Goal: Task Accomplishment & Management: Manage account settings

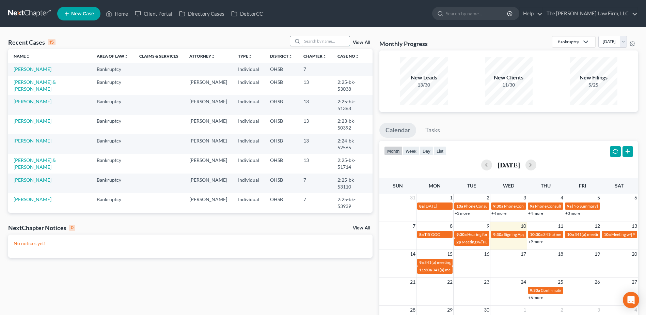
click at [320, 43] on input "search" at bounding box center [326, 41] width 48 height 10
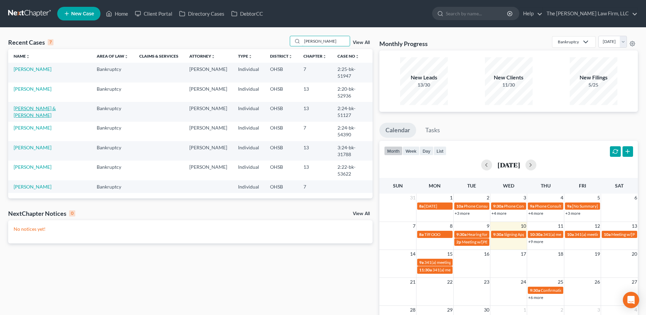
type input "moore"
click at [22, 105] on link "[PERSON_NAME] & [PERSON_NAME]" at bounding box center [35, 111] width 42 height 13
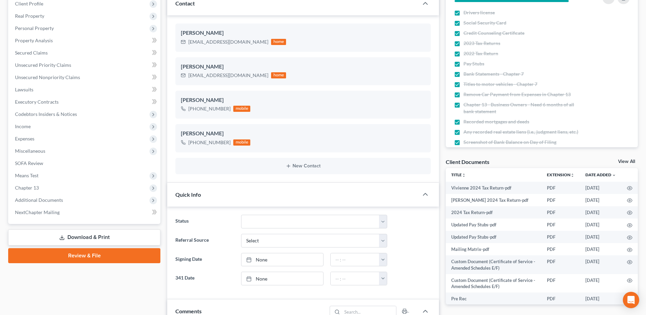
scroll to position [170, 0]
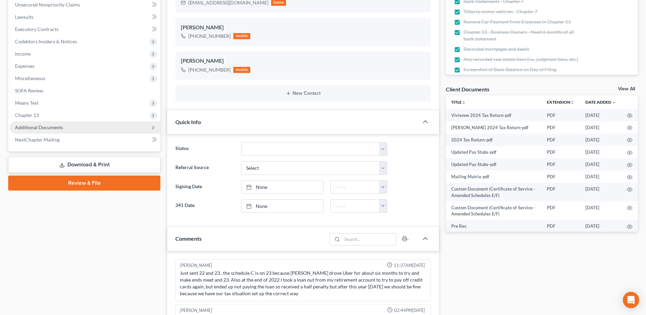
click at [53, 124] on span "Additional Documents" at bounding box center [85, 127] width 151 height 12
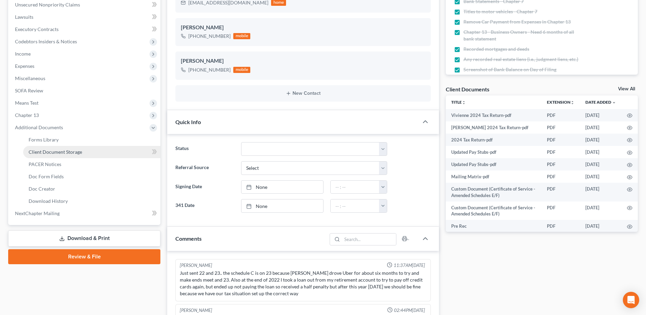
click at [57, 150] on span "Client Document Storage" at bounding box center [55, 152] width 53 height 6
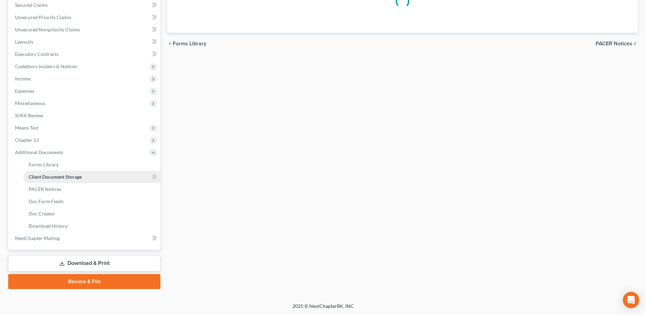
scroll to position [120, 0]
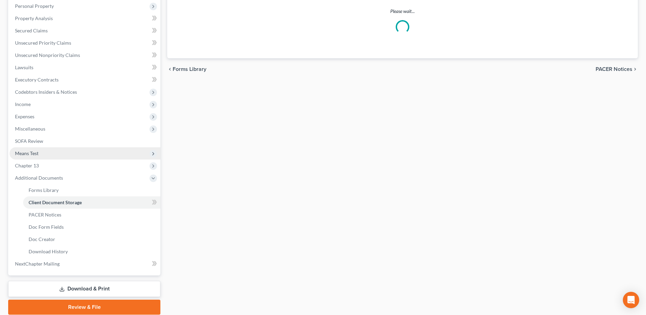
select select "61"
select select "52"
select select "7"
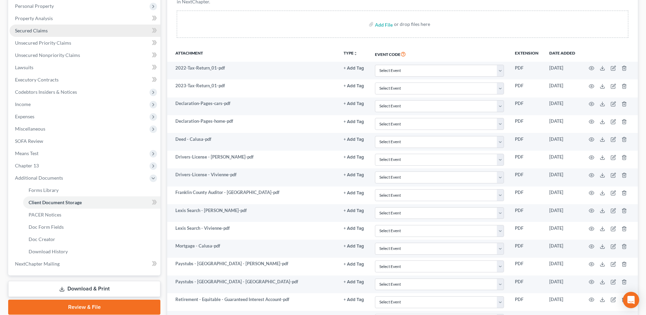
scroll to position [0, 0]
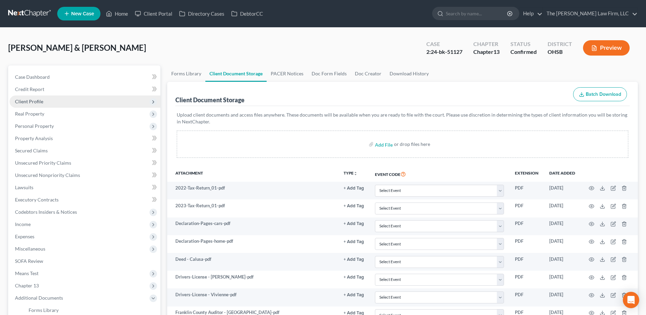
click at [30, 100] on span "Client Profile" at bounding box center [29, 101] width 28 height 6
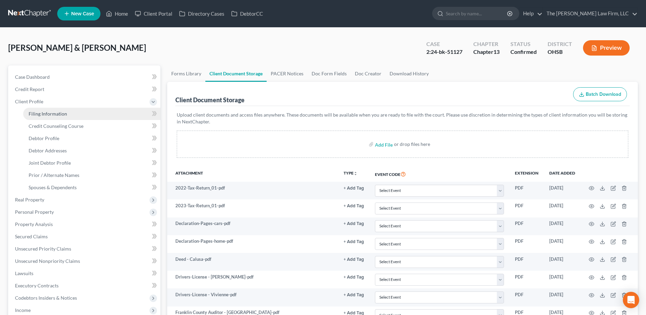
click at [33, 112] on span "Filing Information" at bounding box center [48, 114] width 38 height 6
select select "1"
select select "3"
select select "36"
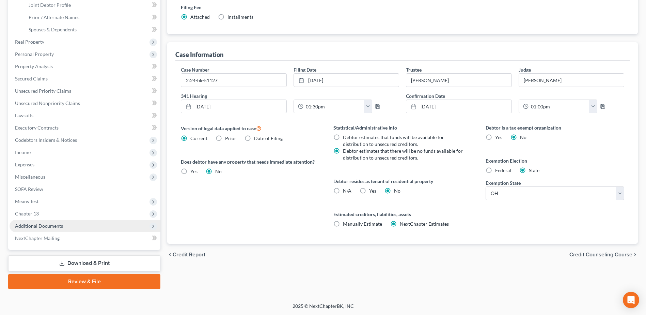
click at [43, 228] on span "Additional Documents" at bounding box center [39, 226] width 48 height 6
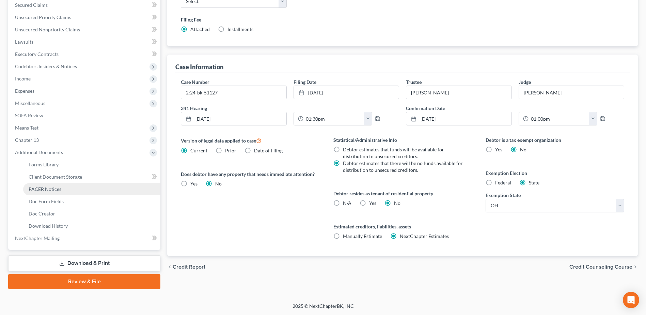
click at [50, 192] on link "PACER Notices" at bounding box center [91, 189] width 137 height 12
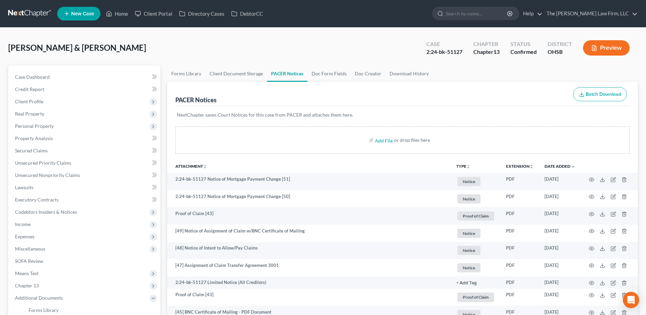
click at [463, 165] on button "TYPE unfold_more" at bounding box center [463, 166] width 14 height 4
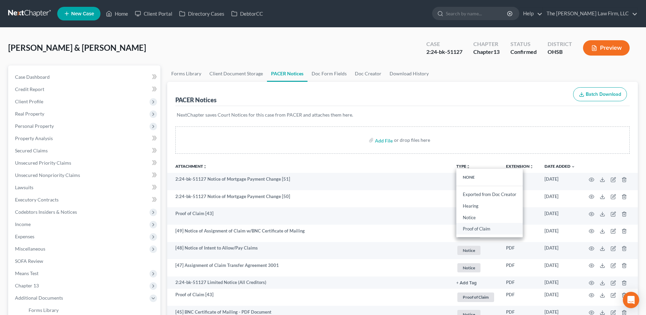
click at [471, 226] on link "Proof of Claim" at bounding box center [489, 229] width 66 height 12
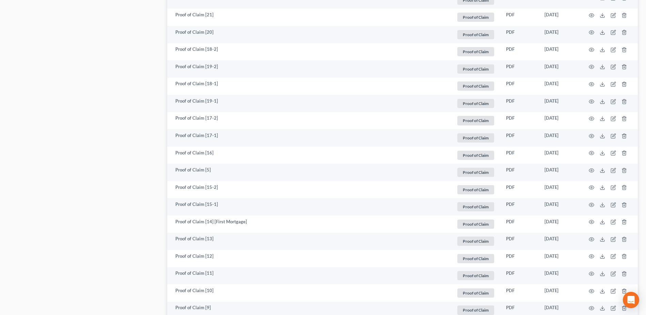
scroll to position [749, 0]
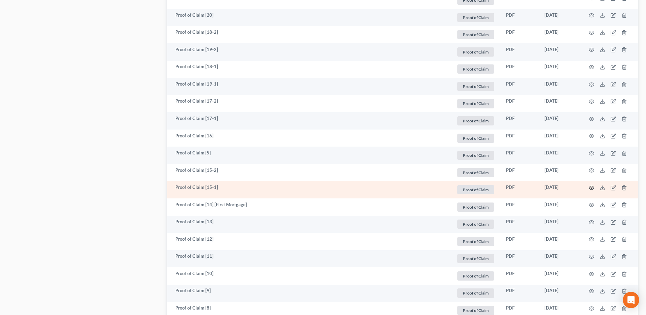
click at [590, 188] on icon "button" at bounding box center [591, 187] width 5 height 5
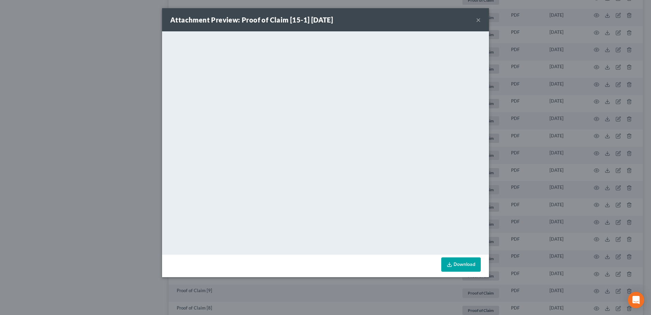
click at [478, 18] on button "×" at bounding box center [478, 20] width 5 height 8
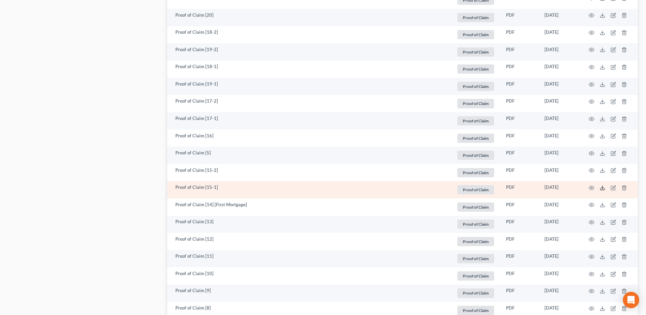
click at [603, 187] on line at bounding box center [603, 187] width 0 height 3
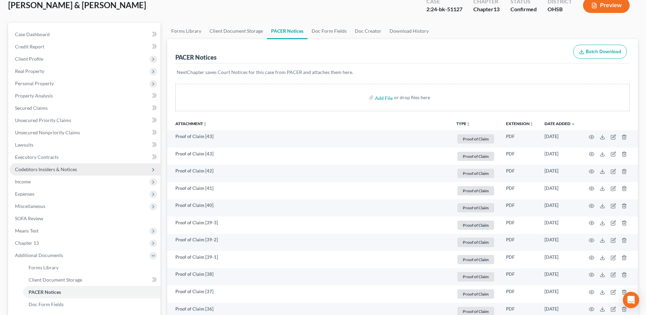
scroll to position [0, 0]
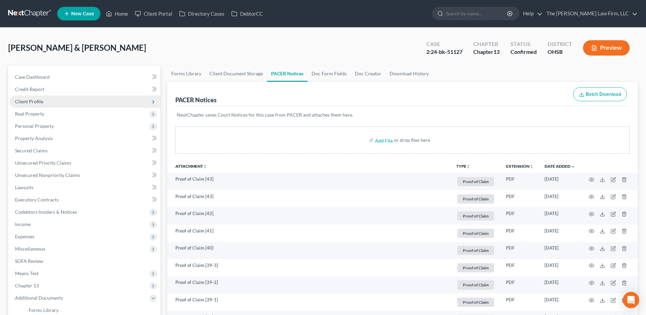
drag, startPoint x: 31, startPoint y: 101, endPoint x: 35, endPoint y: 104, distance: 5.3
click at [31, 101] on span "Client Profile" at bounding box center [29, 101] width 28 height 6
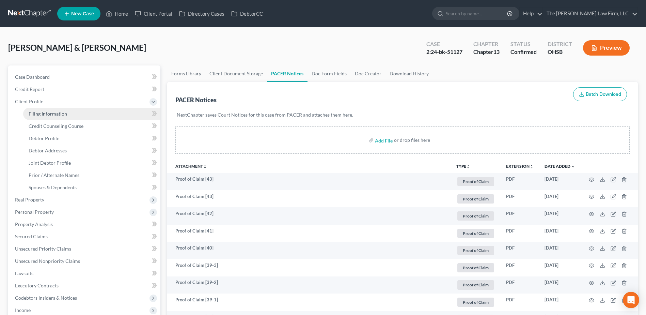
click at [41, 111] on span "Filing Information" at bounding box center [48, 114] width 38 height 6
select select "1"
select select "3"
select select "62"
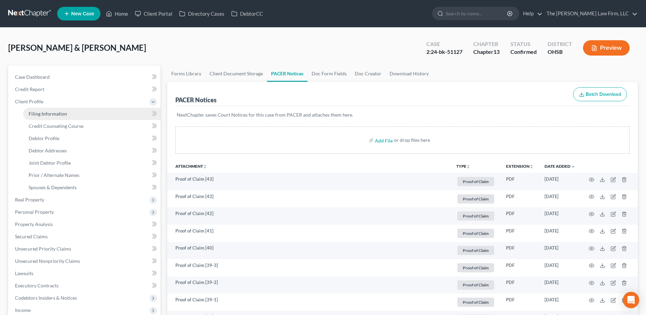
select select "0"
select select "36"
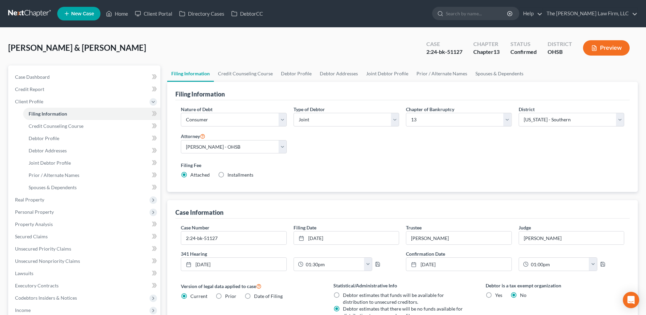
click at [29, 2] on nav "Home New Case Client Portal Directory Cases DebtorCC The Jones Law Firm, LLC mj…" at bounding box center [323, 13] width 646 height 27
click at [28, 11] on link at bounding box center [30, 13] width 44 height 12
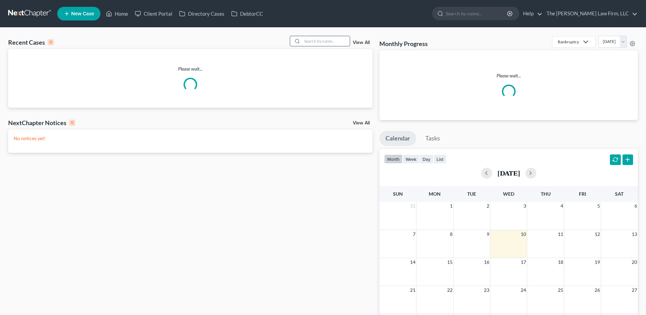
click at [318, 38] on input "search" at bounding box center [326, 41] width 48 height 10
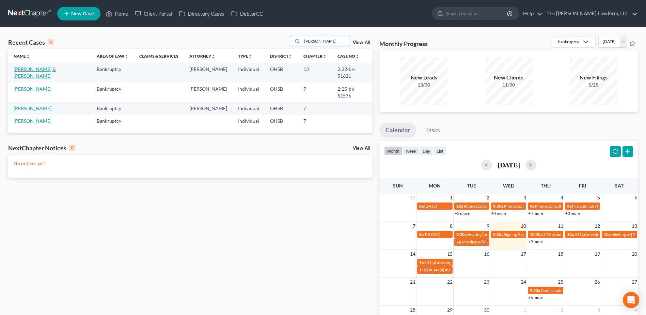
type input "[PERSON_NAME]"
click at [27, 69] on link "[PERSON_NAME] & [PERSON_NAME]" at bounding box center [35, 72] width 42 height 13
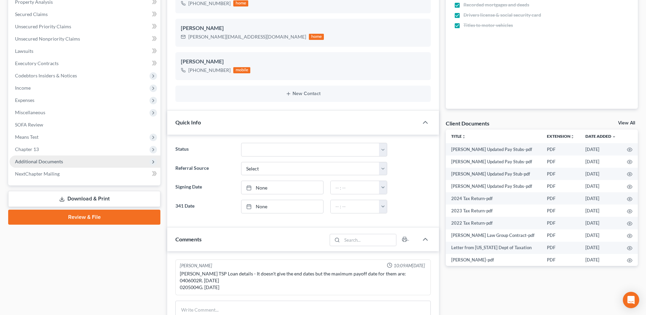
scroll to position [2160, 0]
click at [44, 156] on span "Additional Documents" at bounding box center [85, 161] width 151 height 12
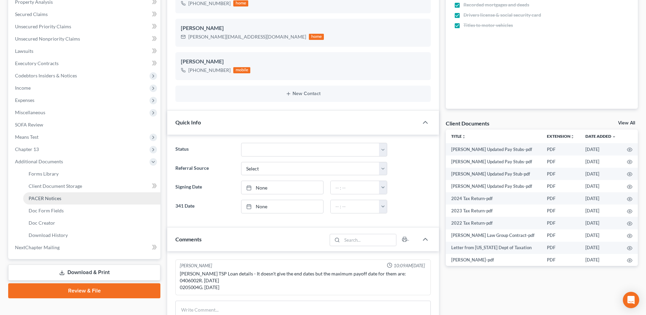
click at [51, 195] on span "PACER Notices" at bounding box center [45, 198] width 33 height 6
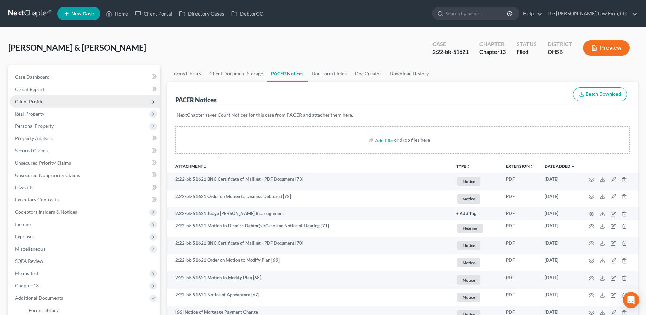
click at [45, 103] on span "Client Profile" at bounding box center [85, 101] width 151 height 12
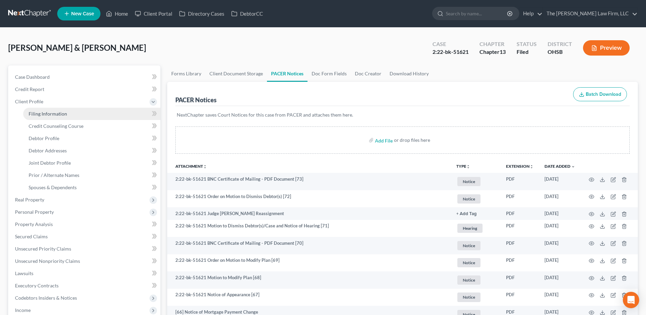
click at [46, 109] on link "Filing Information" at bounding box center [91, 114] width 137 height 12
select select "1"
select select "3"
select select "36"
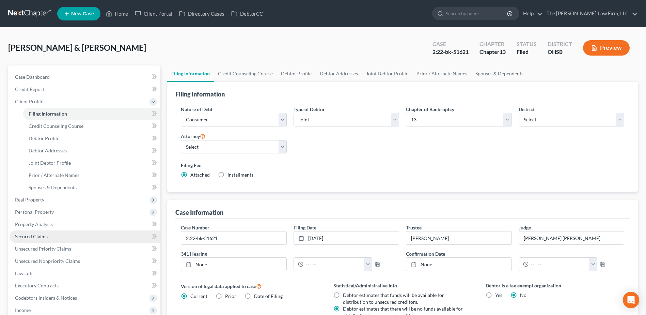
click at [35, 233] on link "Secured Claims" at bounding box center [85, 236] width 151 height 12
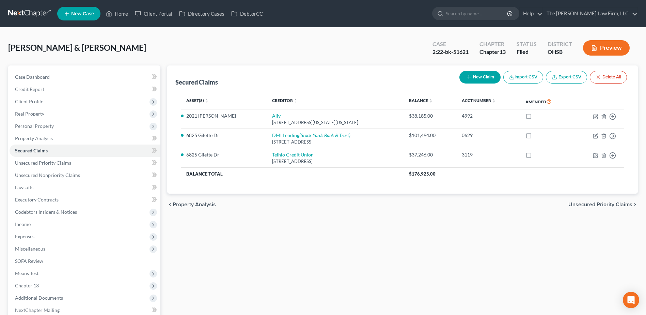
click at [30, 16] on link at bounding box center [30, 13] width 44 height 12
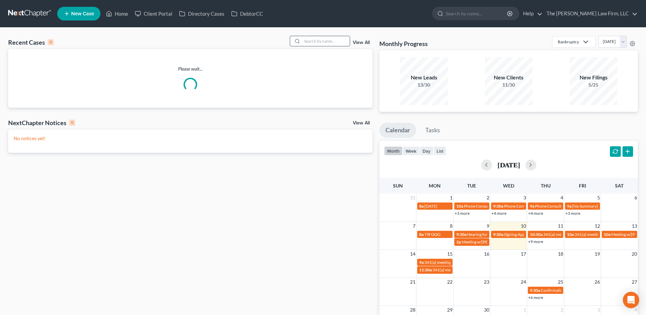
click at [316, 42] on input "search" at bounding box center [326, 41] width 48 height 10
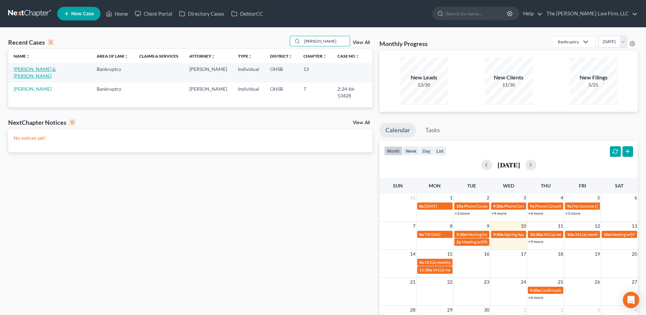
type input "webber"
click at [39, 72] on link "Webber, Krisann & Clyde" at bounding box center [35, 72] width 42 height 13
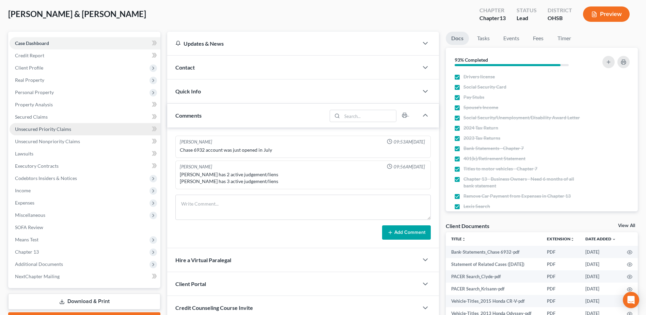
scroll to position [34, 0]
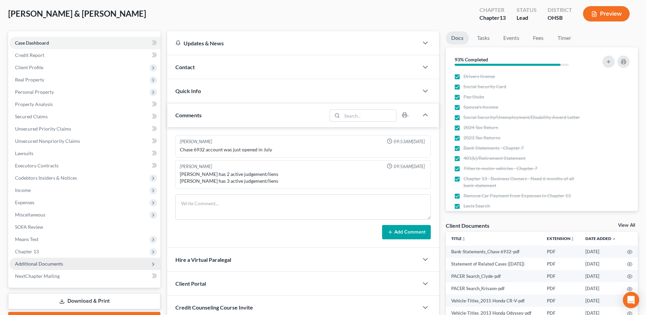
click at [40, 265] on span "Additional Documents" at bounding box center [39, 264] width 48 height 6
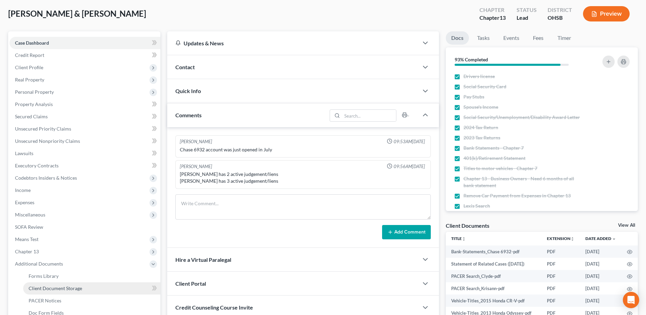
click at [60, 286] on span "Client Document Storage" at bounding box center [55, 288] width 53 height 6
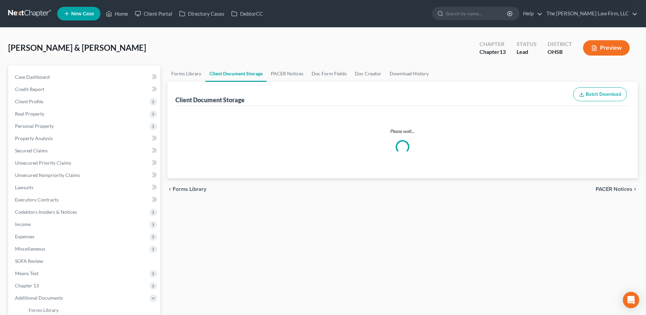
select select "7"
select select "61"
select select "52"
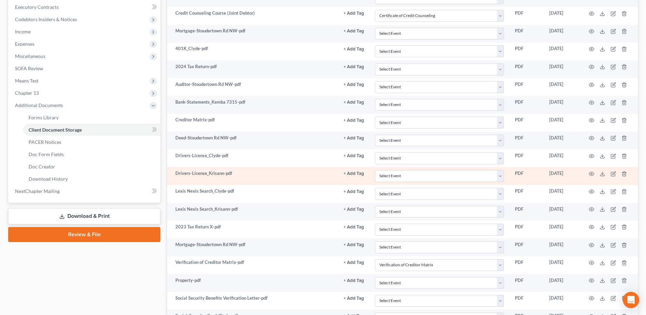
scroll to position [204, 0]
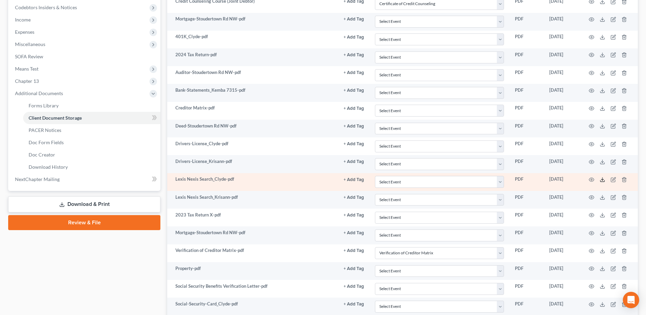
click at [604, 177] on icon at bounding box center [602, 179] width 5 height 5
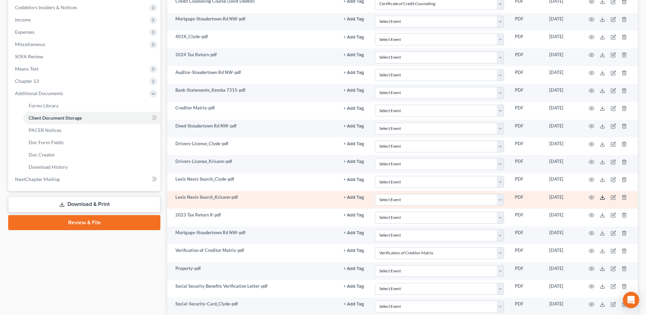
click at [604, 195] on icon at bounding box center [602, 197] width 5 height 5
